Goal: Transaction & Acquisition: Purchase product/service

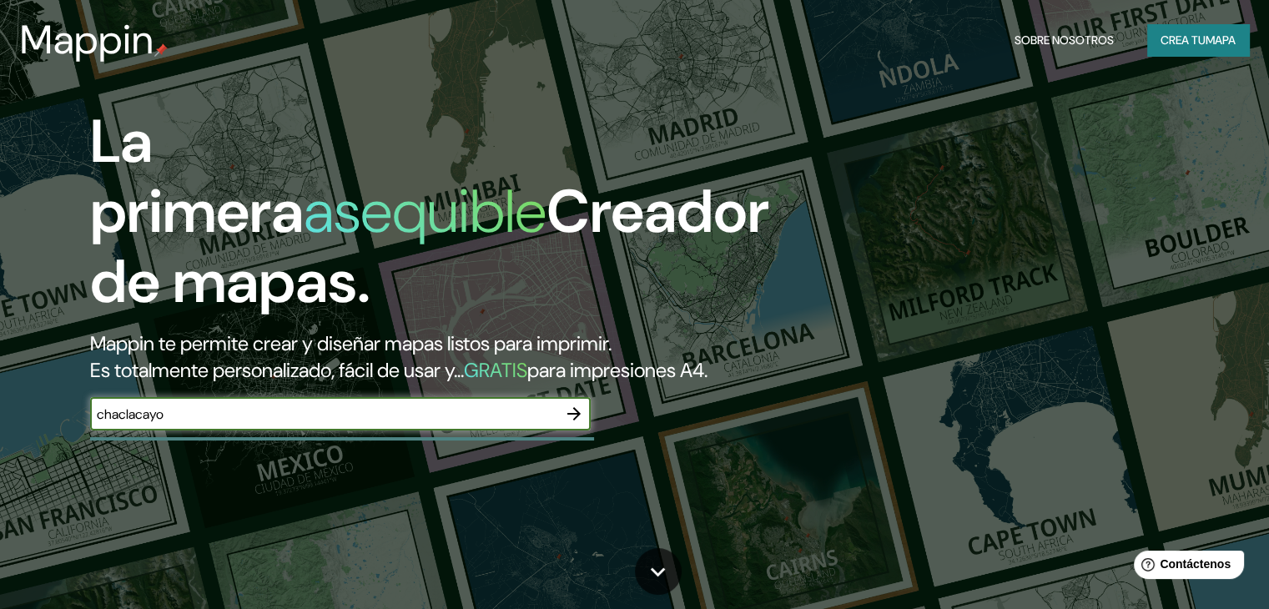
type input "chaclacayo"
click at [572, 421] on icon "button" at bounding box center [574, 413] width 13 height 13
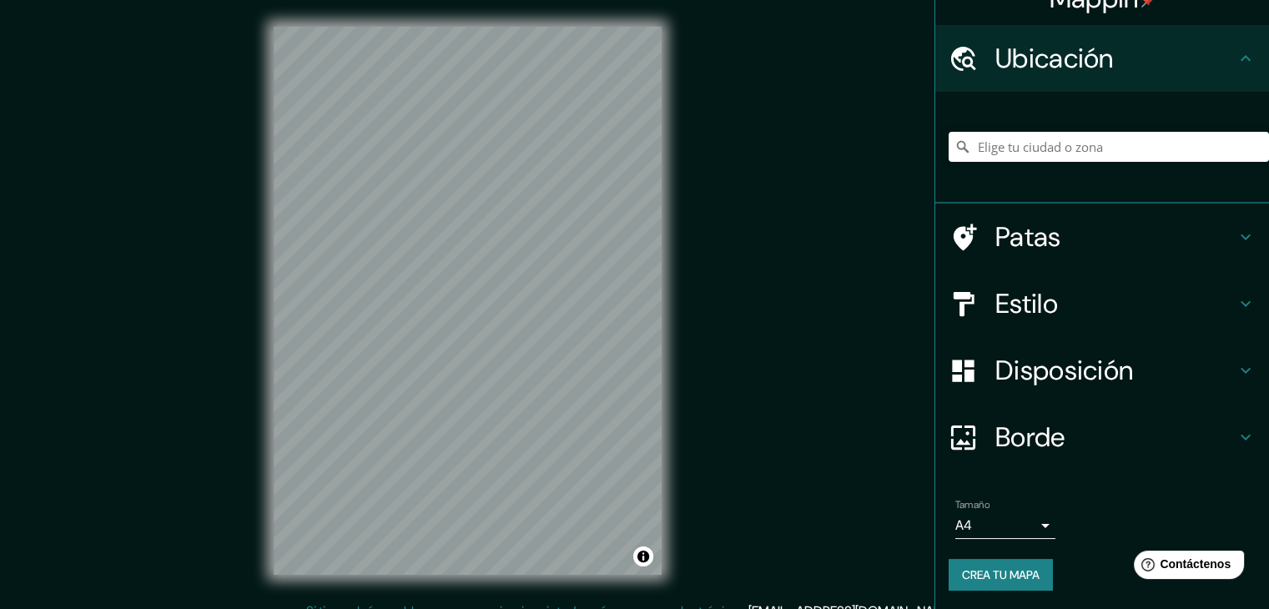
scroll to position [29, 0]
click at [991, 578] on font "Crea tu mapa" at bounding box center [1001, 574] width 78 height 15
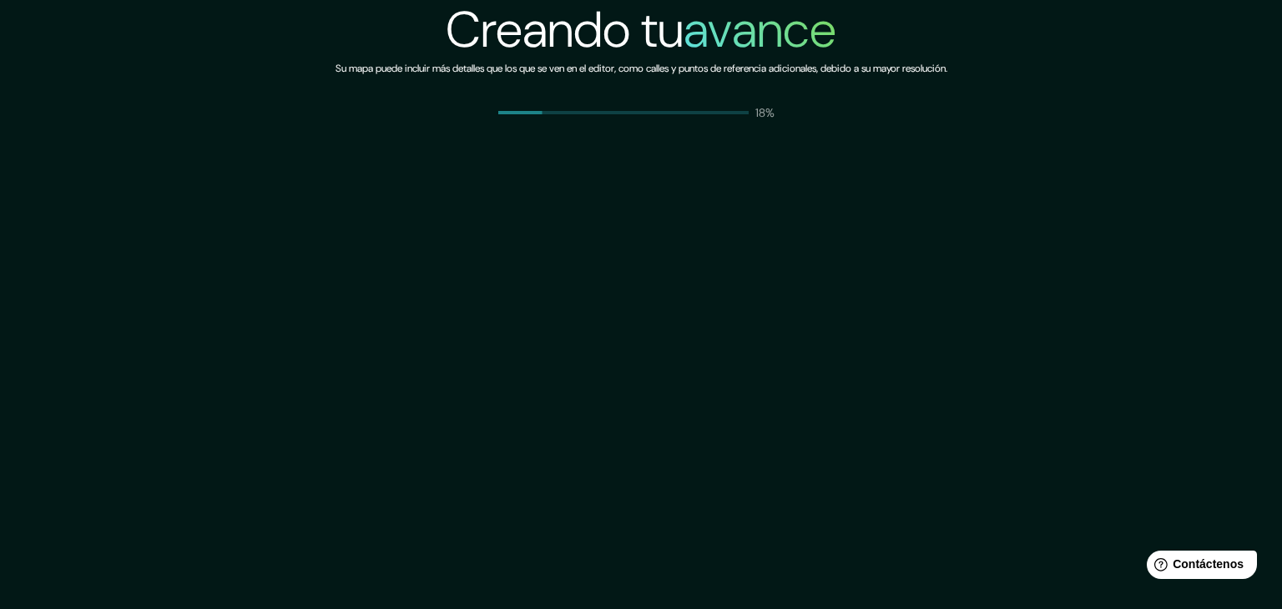
click at [691, 114] on span at bounding box center [623, 112] width 250 height 3
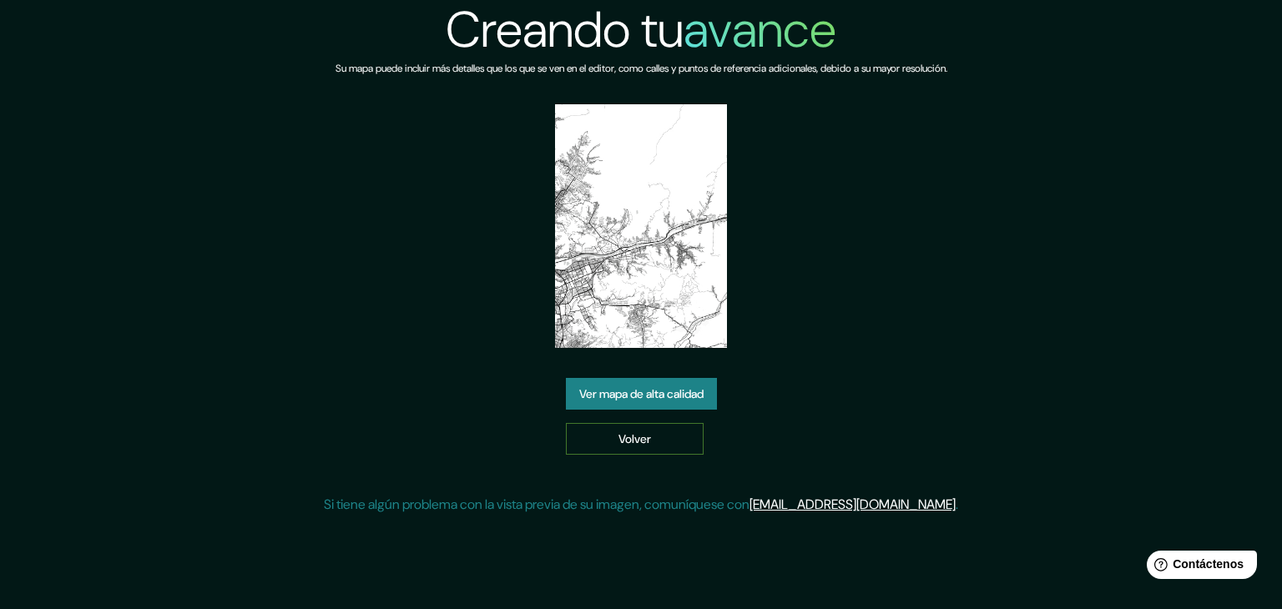
click at [673, 441] on link "Volver" at bounding box center [635, 439] width 138 height 32
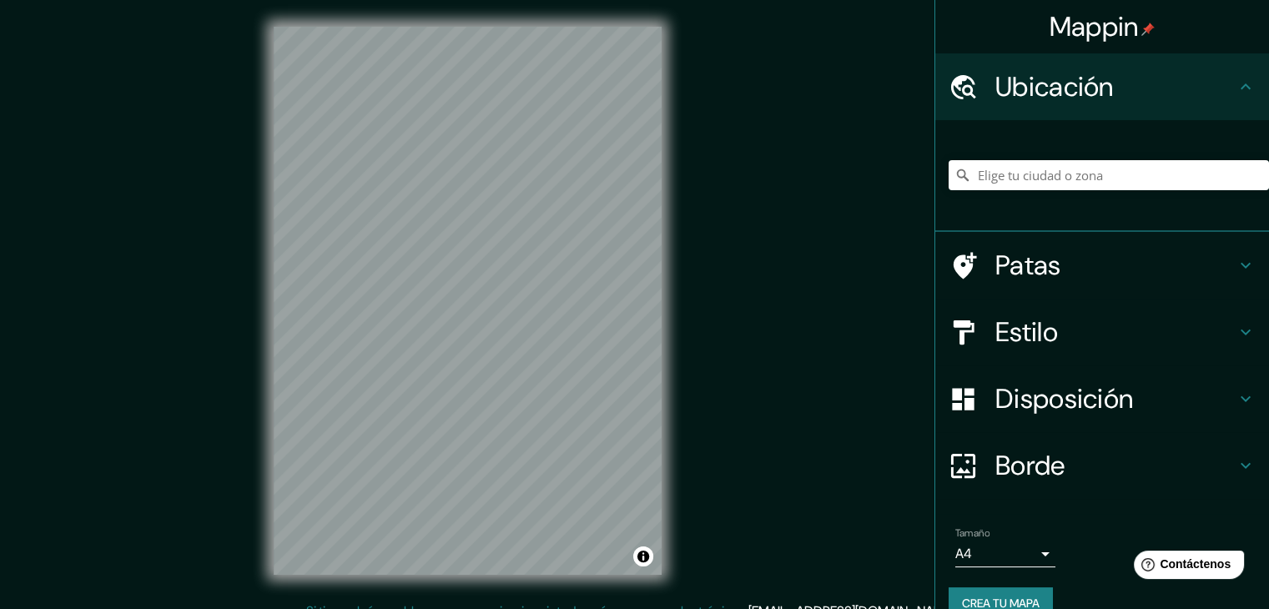
click at [1022, 268] on font "Patas" at bounding box center [1029, 265] width 66 height 35
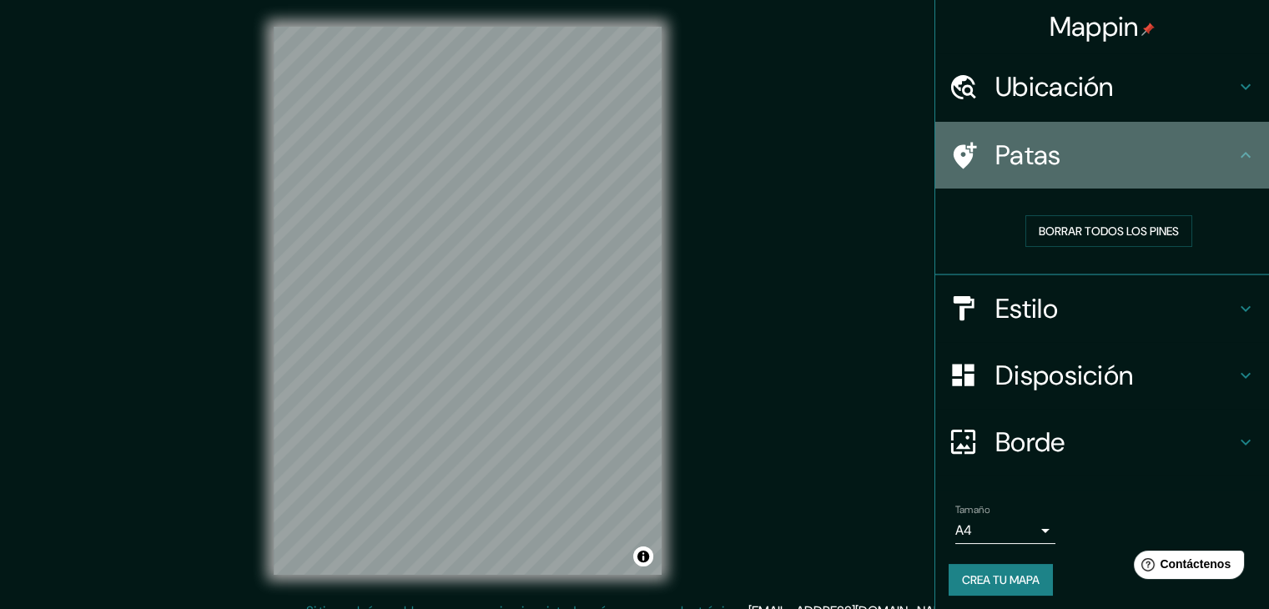
click at [1054, 155] on h4 "Patas" at bounding box center [1116, 155] width 240 height 33
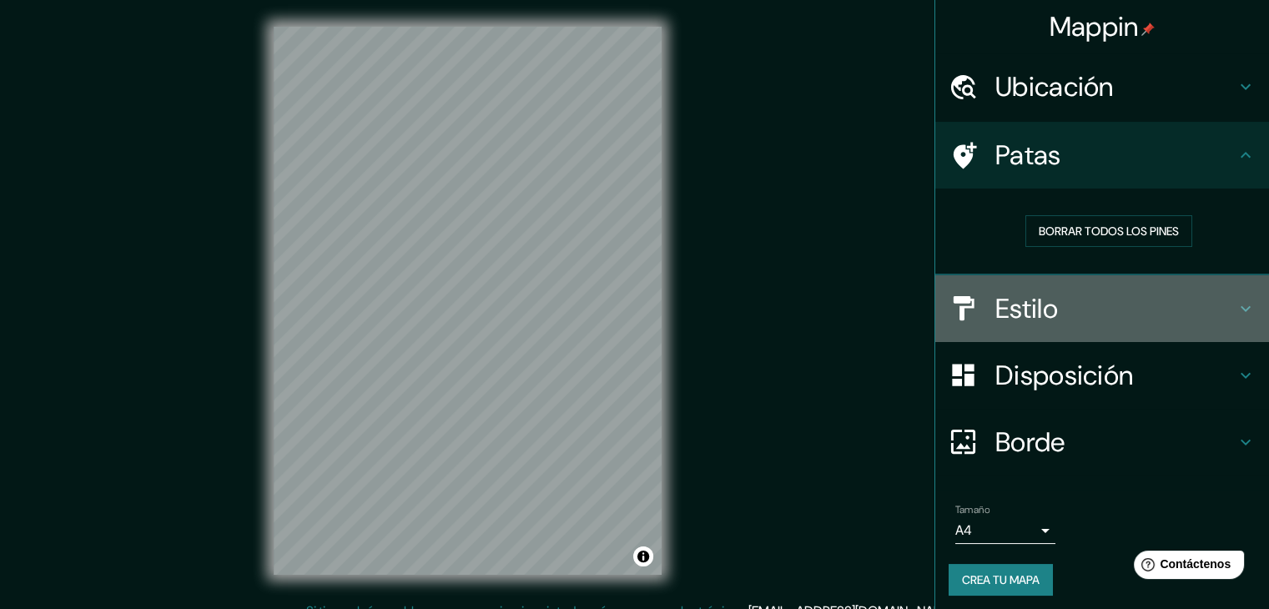
click at [1032, 306] on font "Estilo" at bounding box center [1027, 308] width 63 height 35
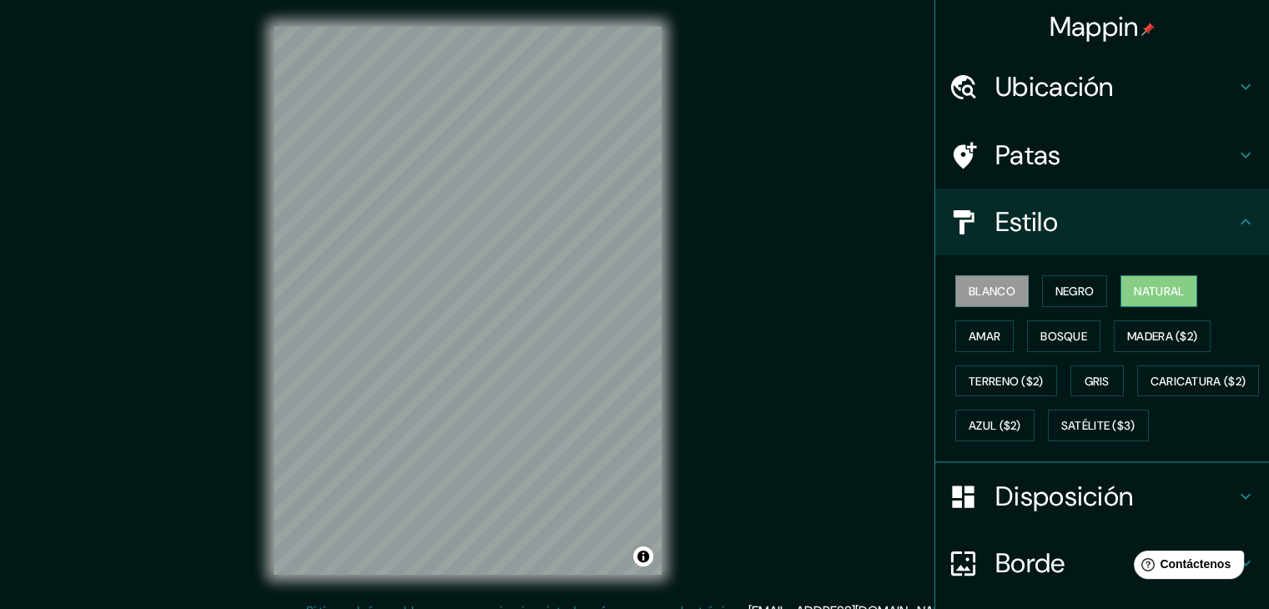
click at [1135, 289] on font "Natural" at bounding box center [1159, 291] width 50 height 15
click at [748, 268] on div "Mappin Ubicación Patas Estilo Blanco Negro Natural Amar Bosque Madera ($2) Terr…" at bounding box center [634, 314] width 1269 height 628
click at [1062, 288] on font "Negro" at bounding box center [1075, 291] width 39 height 15
click at [1151, 288] on font "Natural" at bounding box center [1159, 291] width 50 height 15
